Goal: Task Accomplishment & Management: Complete application form

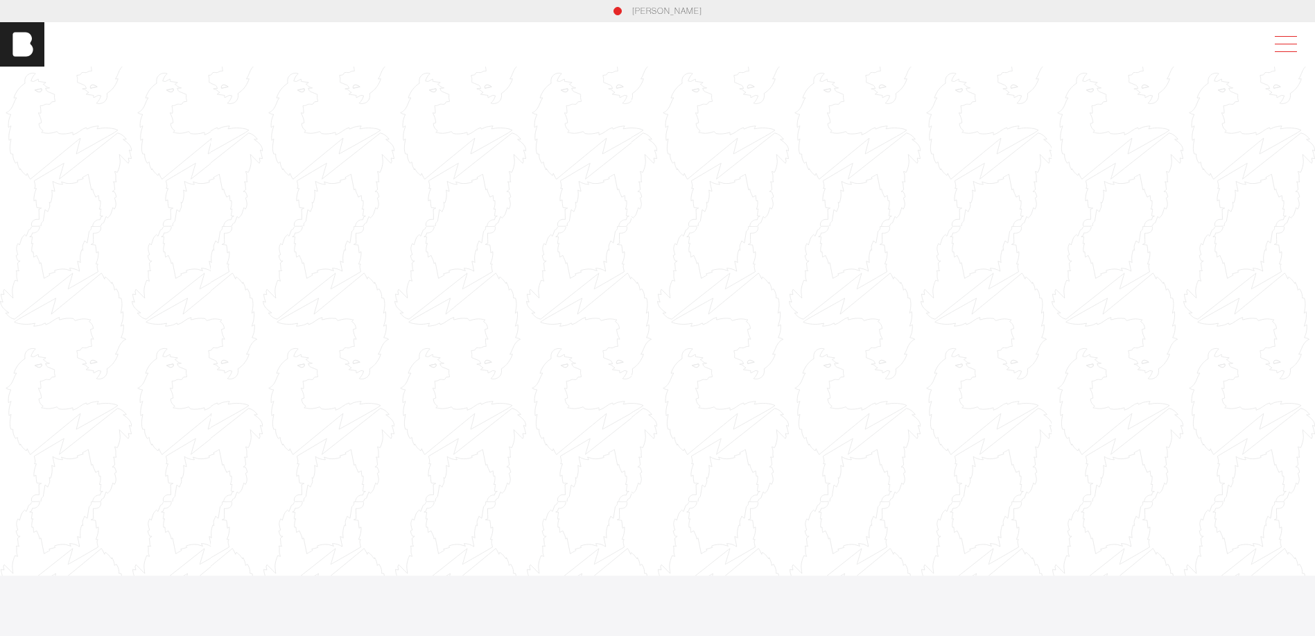
click at [1294, 48] on span at bounding box center [1283, 44] width 32 height 25
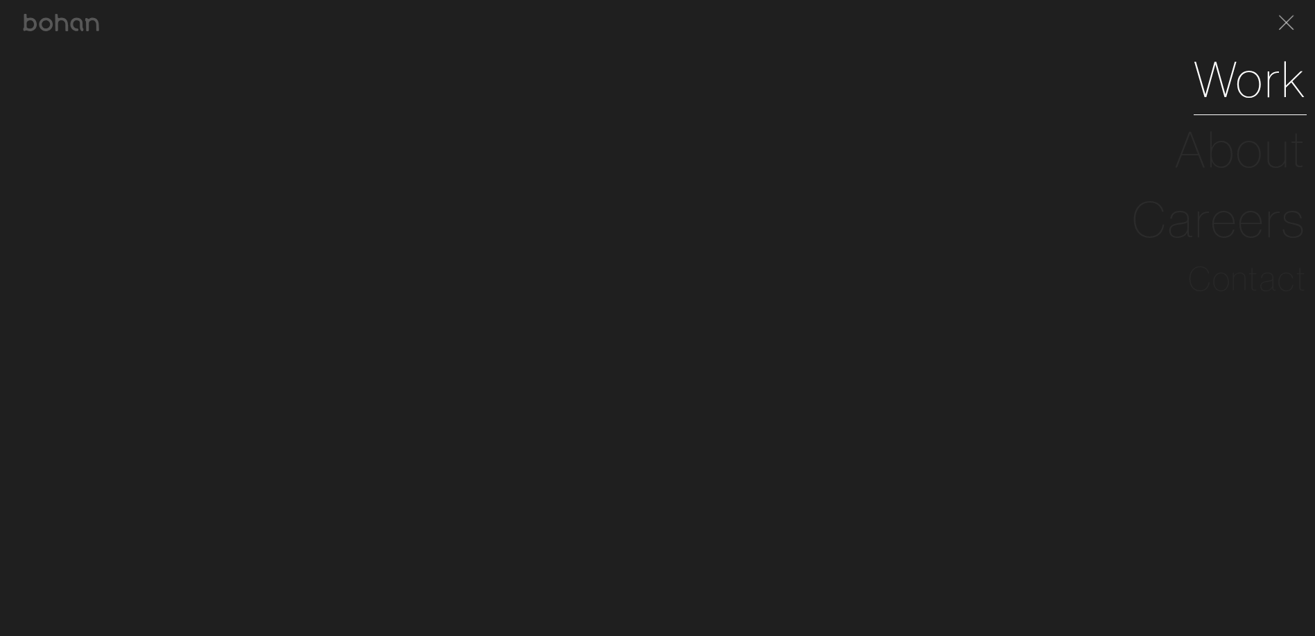
click at [1269, 75] on link "Work" at bounding box center [1250, 79] width 113 height 70
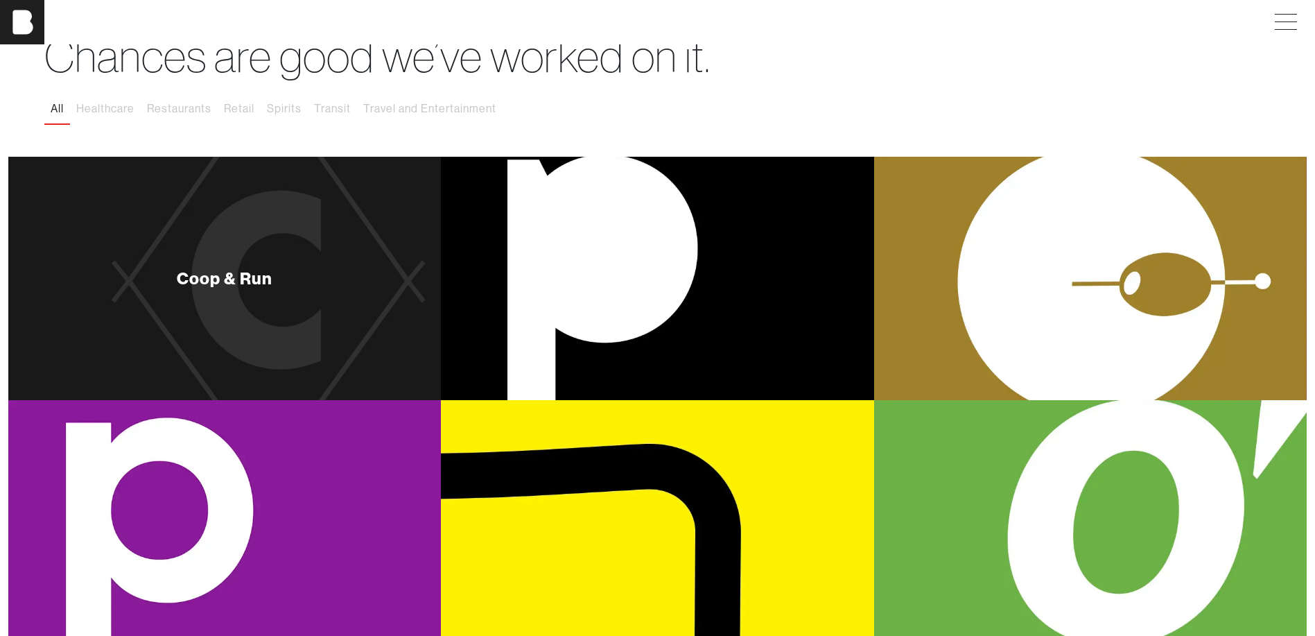
scroll to position [208, 0]
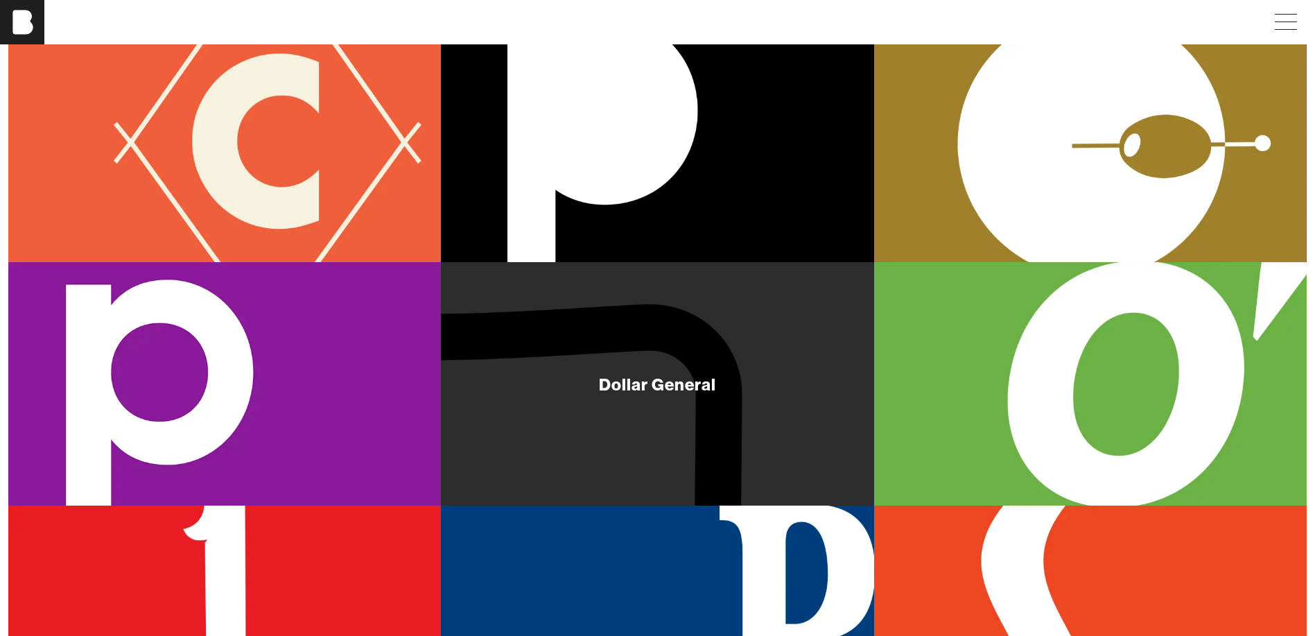
click at [669, 385] on div "Dollar General" at bounding box center [657, 384] width 116 height 17
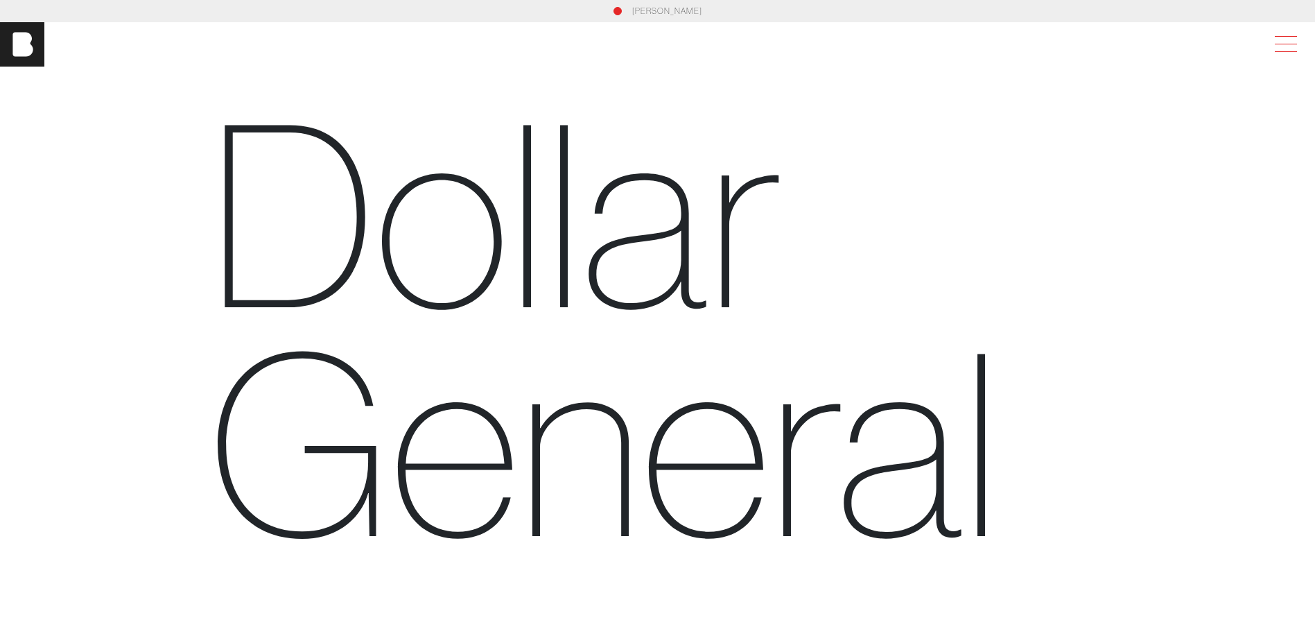
click at [1299, 37] on span at bounding box center [1283, 44] width 32 height 25
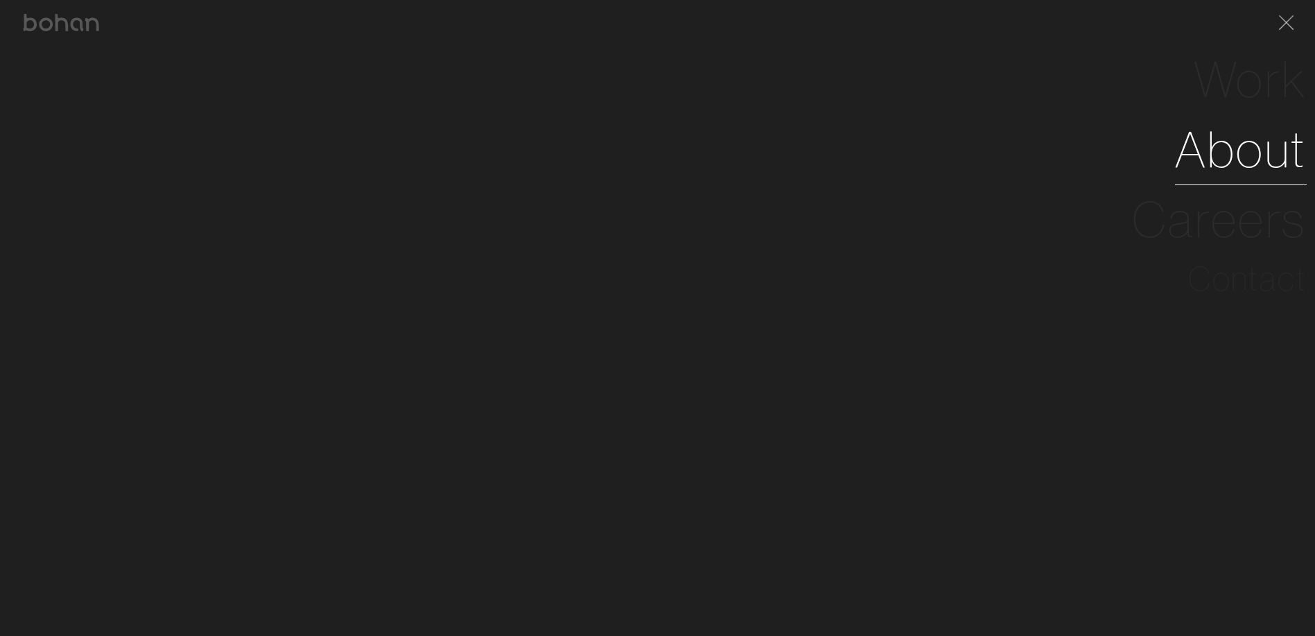
click at [1280, 156] on link "About" at bounding box center [1241, 149] width 132 height 70
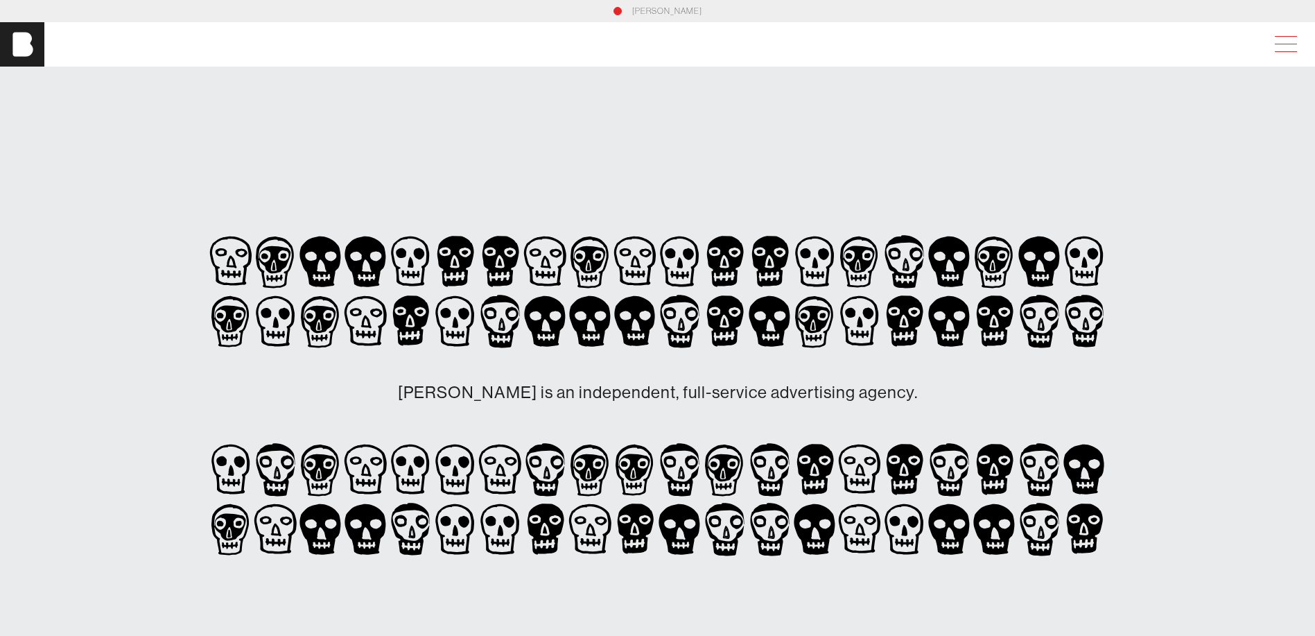
click at [1299, 48] on span at bounding box center [1283, 44] width 32 height 25
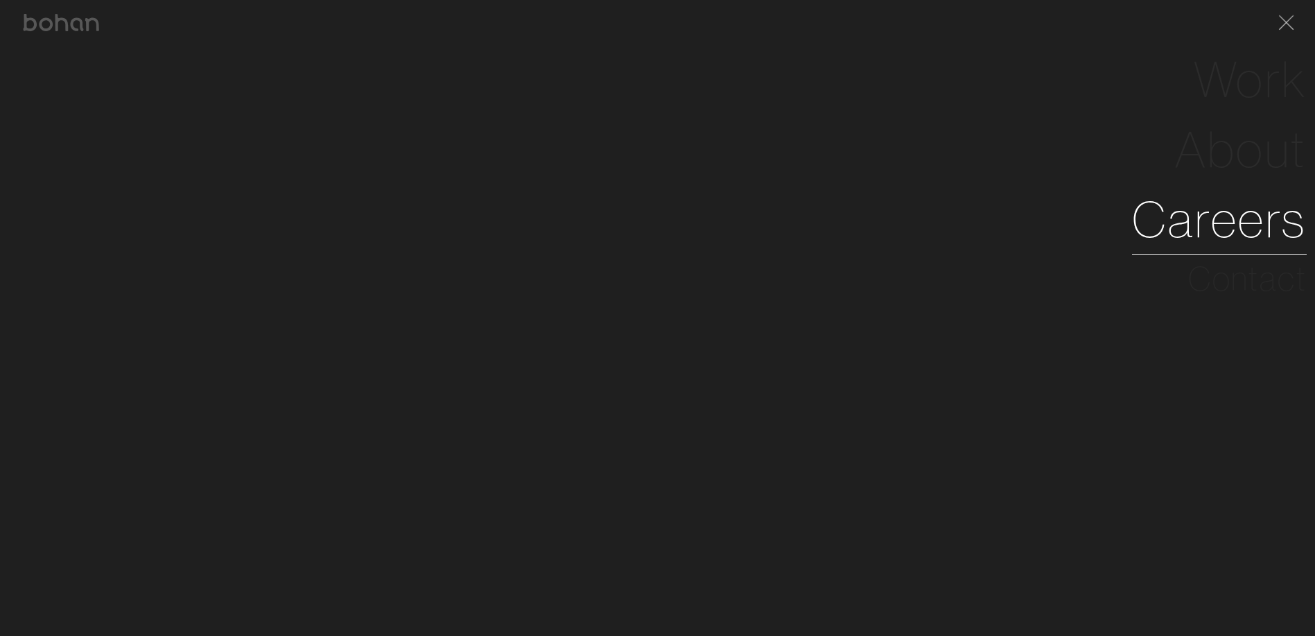
click at [1287, 227] on link "Careers" at bounding box center [1219, 219] width 175 height 70
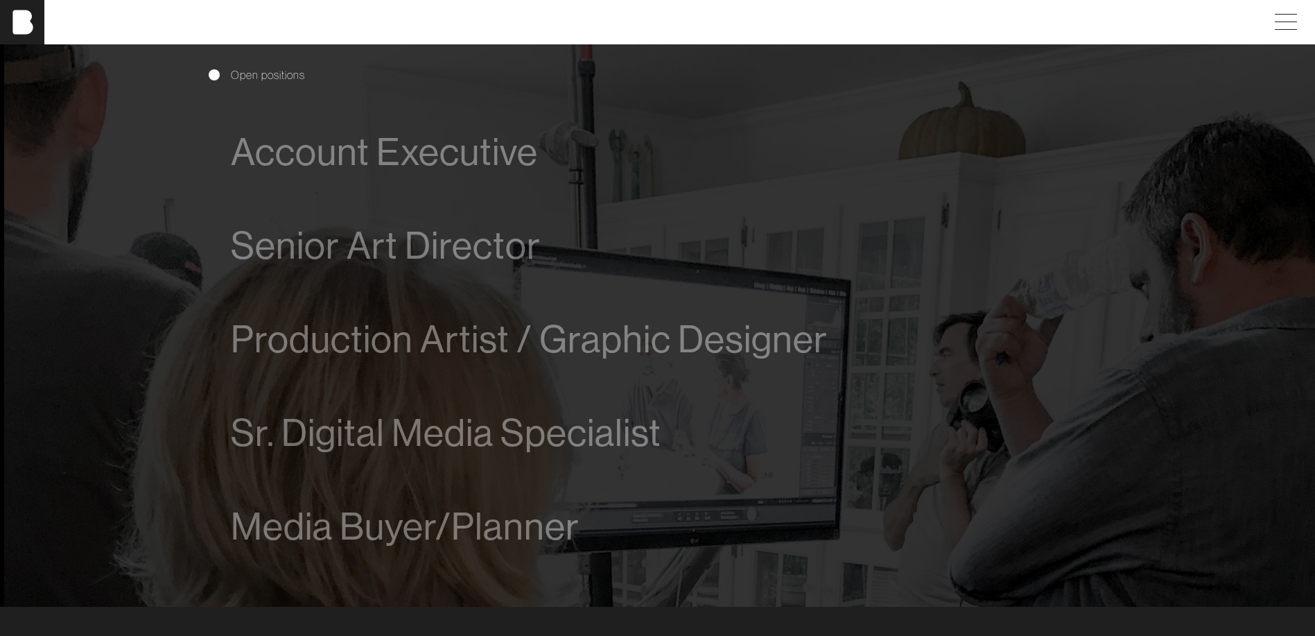
scroll to position [971, 0]
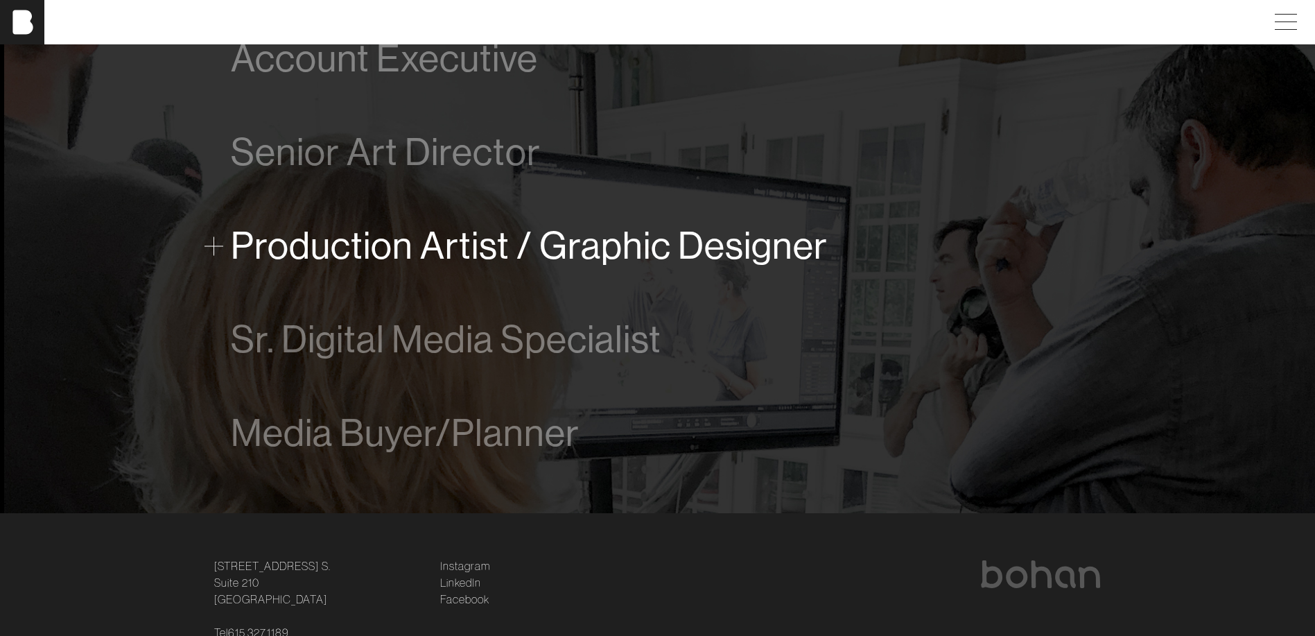
click at [687, 249] on span "Production Artist / Graphic Designer" at bounding box center [529, 246] width 597 height 42
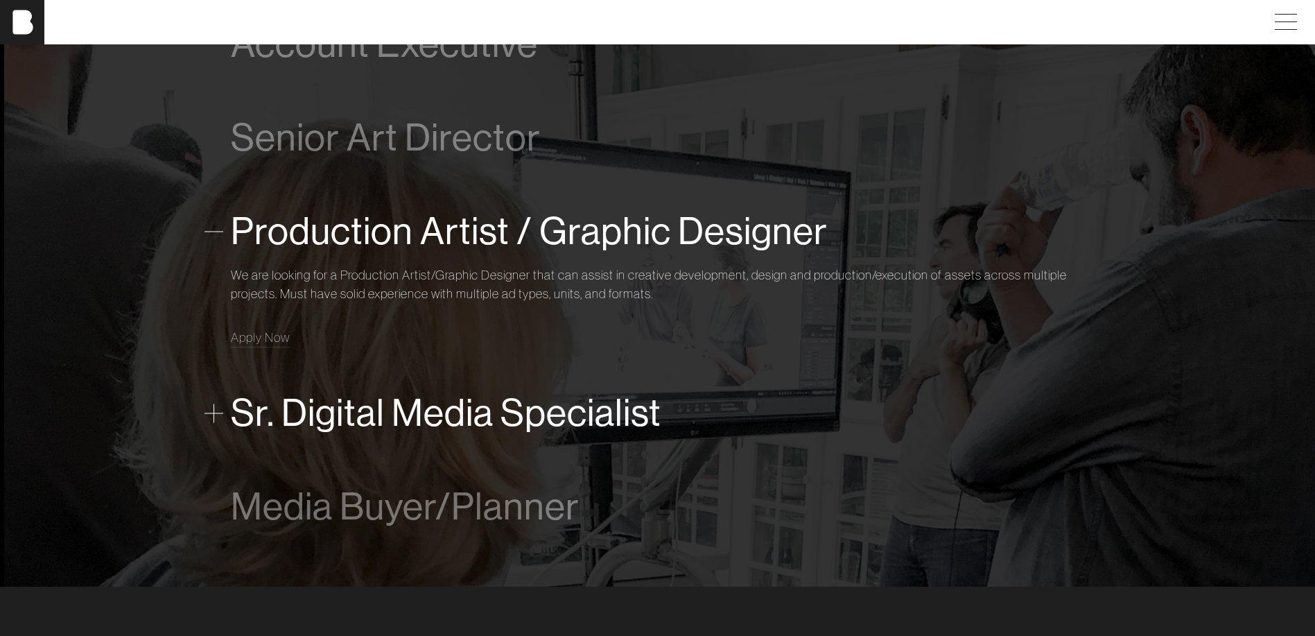
scroll to position [1004, 0]
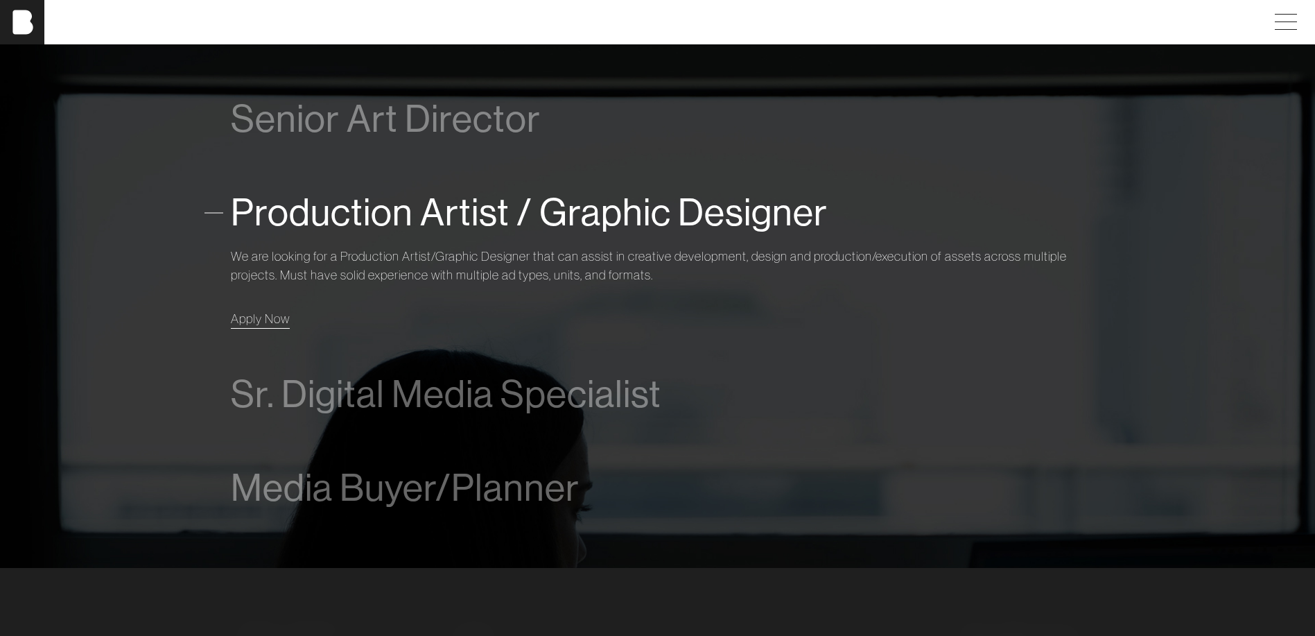
click at [266, 320] on span "Apply Now" at bounding box center [260, 319] width 59 height 16
